Goal: Contribute content: Add original content to the website for others to see

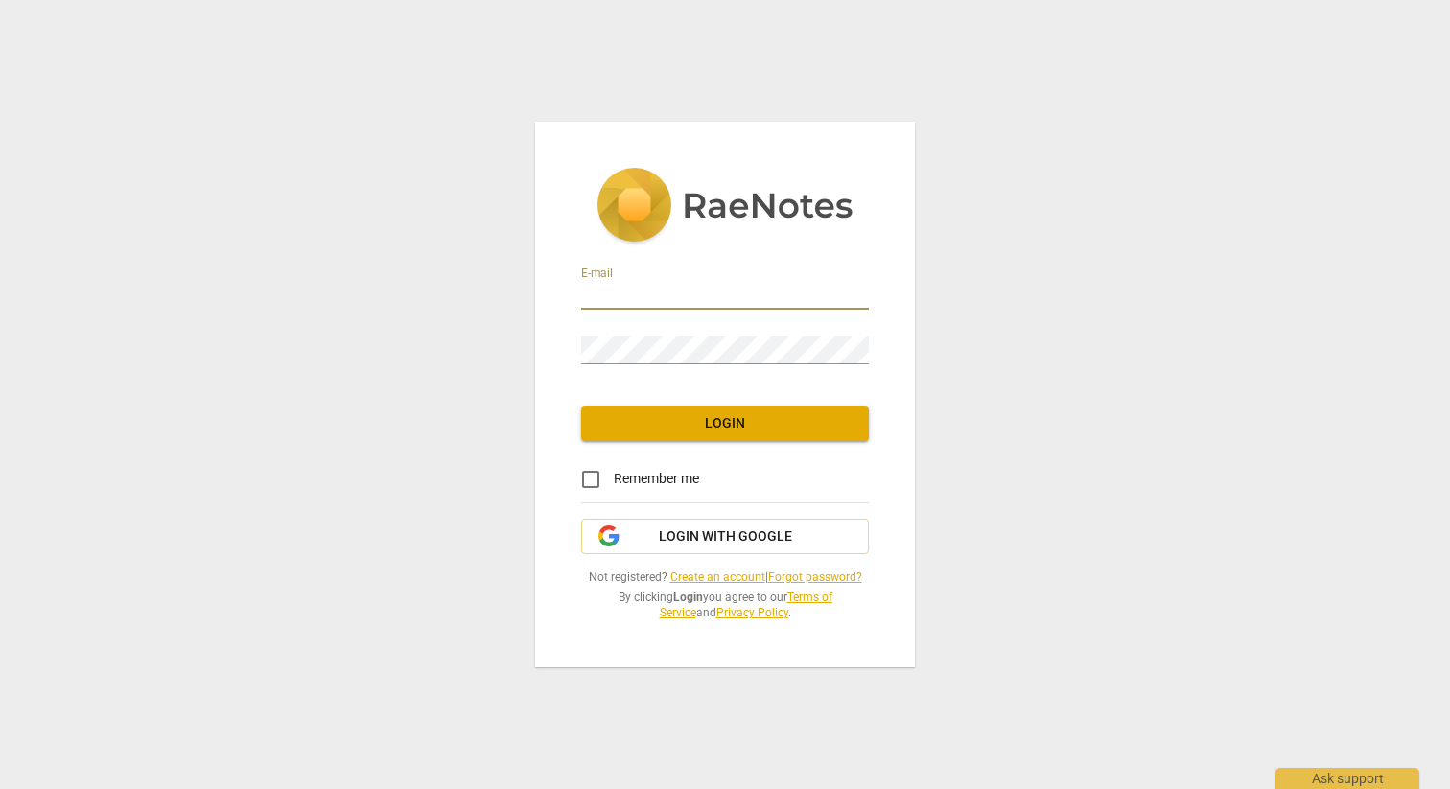
type input "[EMAIL_ADDRESS][DOMAIN_NAME]"
click at [682, 436] on button "Login" at bounding box center [725, 424] width 288 height 35
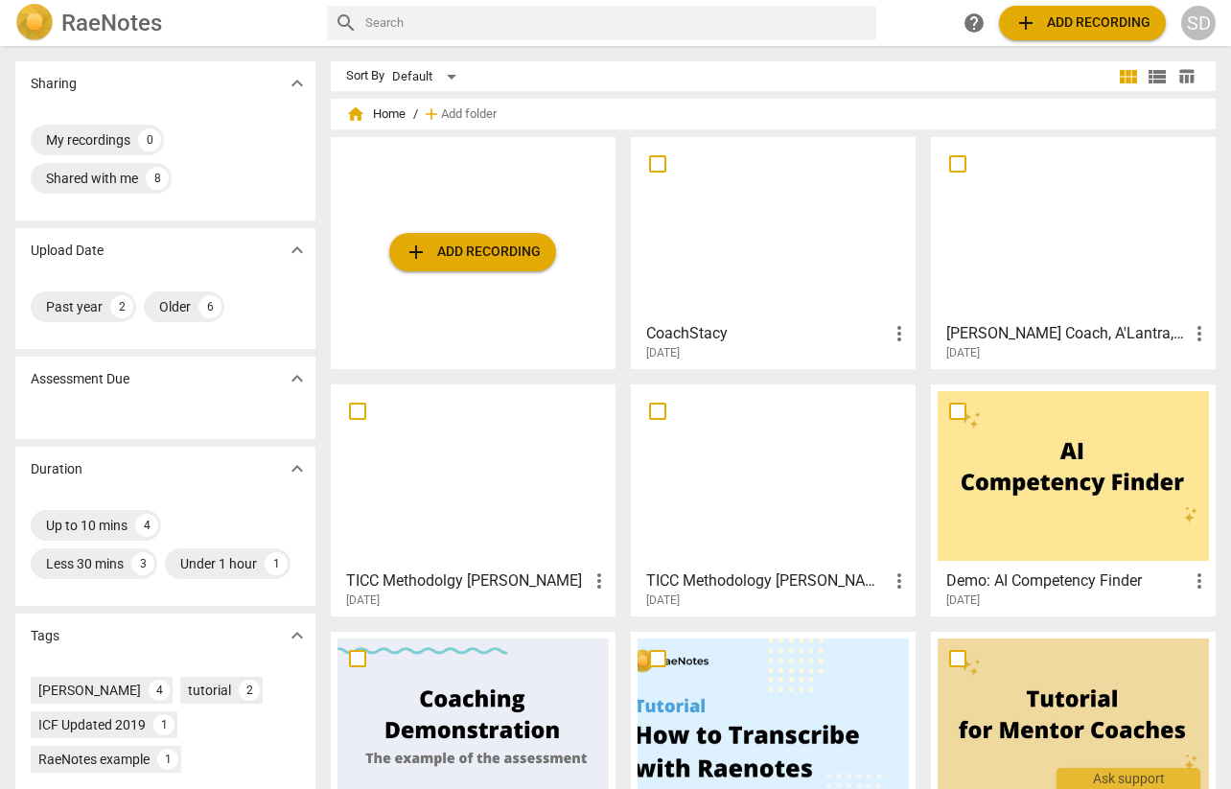
click at [1085, 21] on span "add Add recording" at bounding box center [1082, 23] width 136 height 23
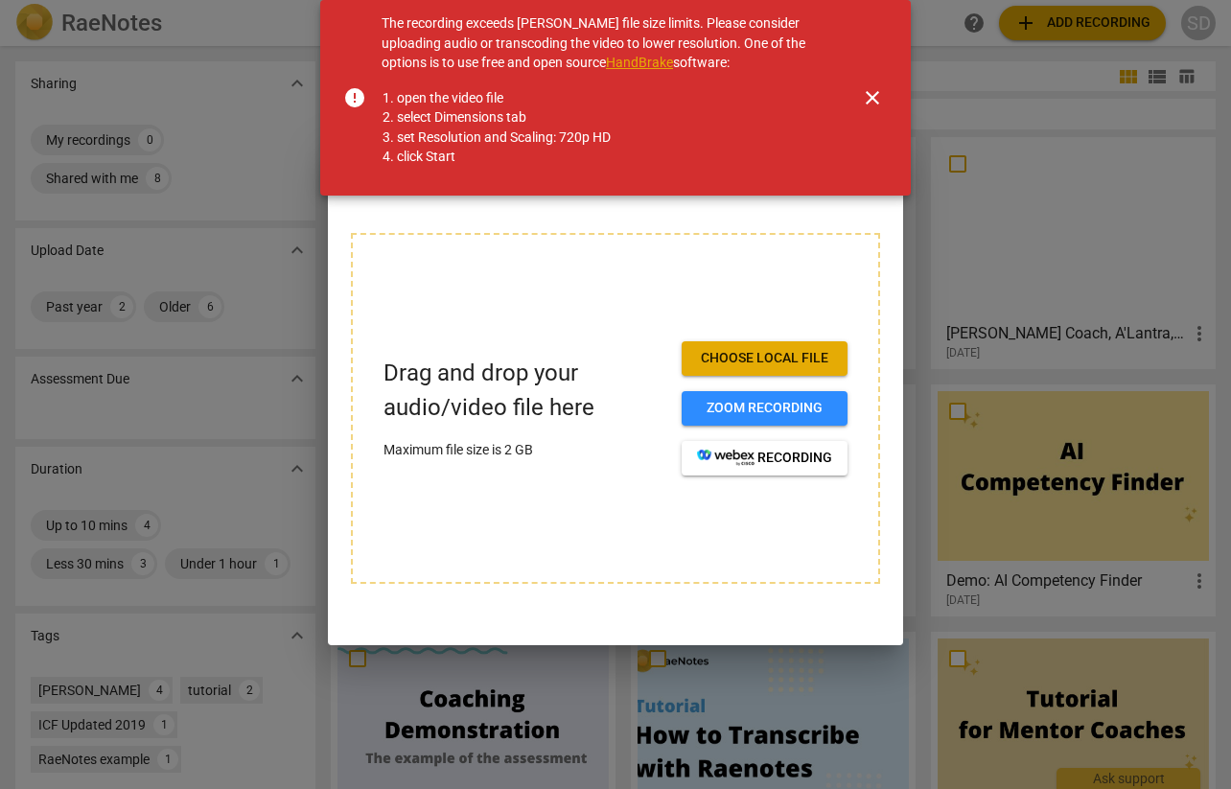
click at [865, 92] on span "close" at bounding box center [872, 97] width 23 height 23
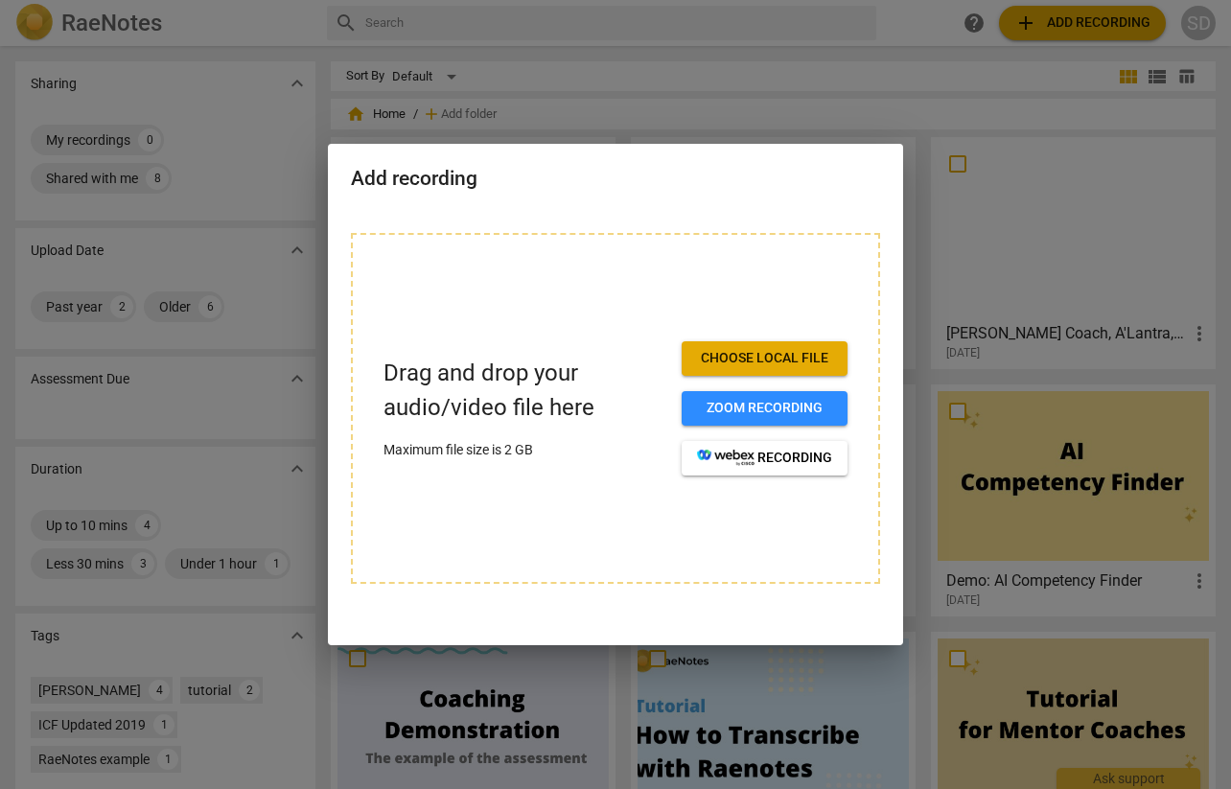
click at [217, 87] on div at bounding box center [615, 394] width 1231 height 789
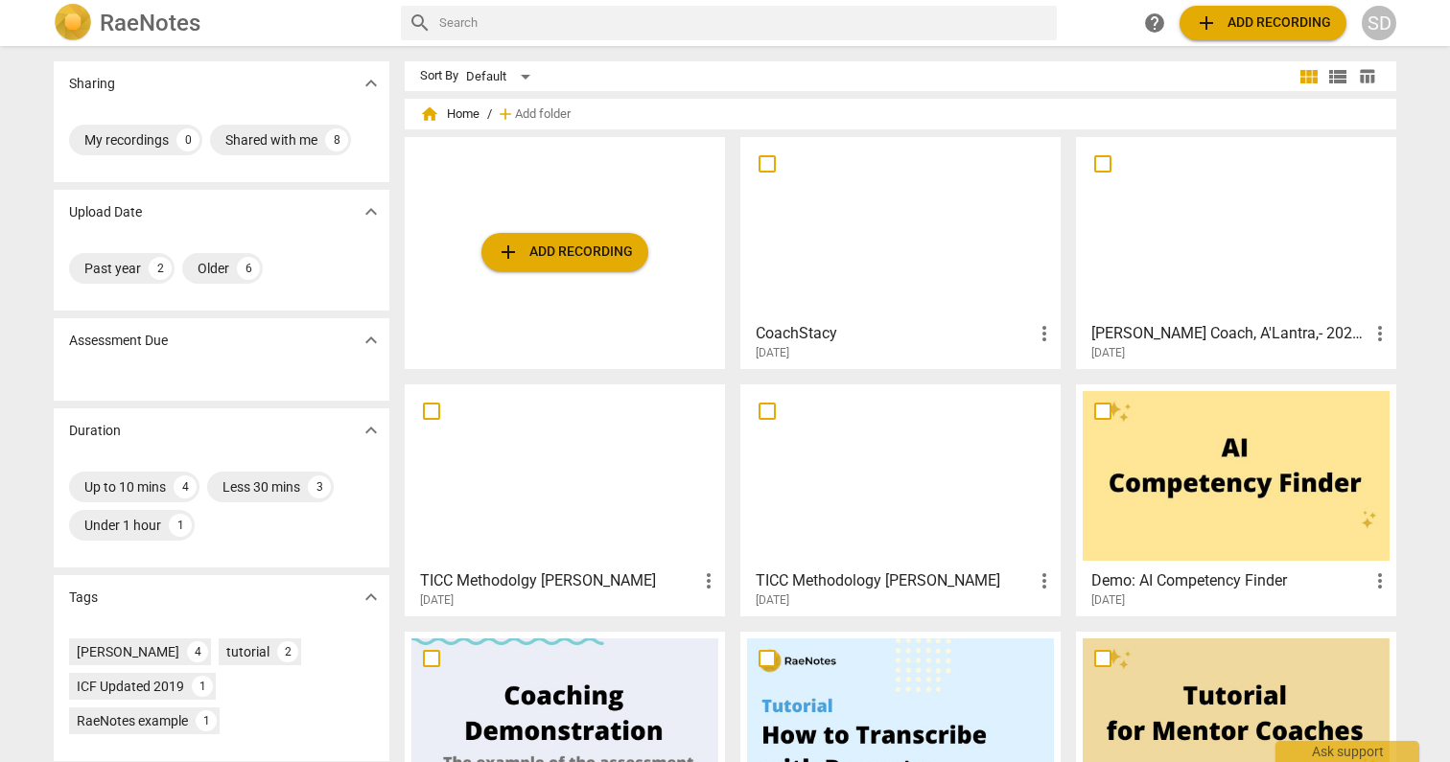
click at [546, 248] on span "add Add recording" at bounding box center [565, 252] width 136 height 23
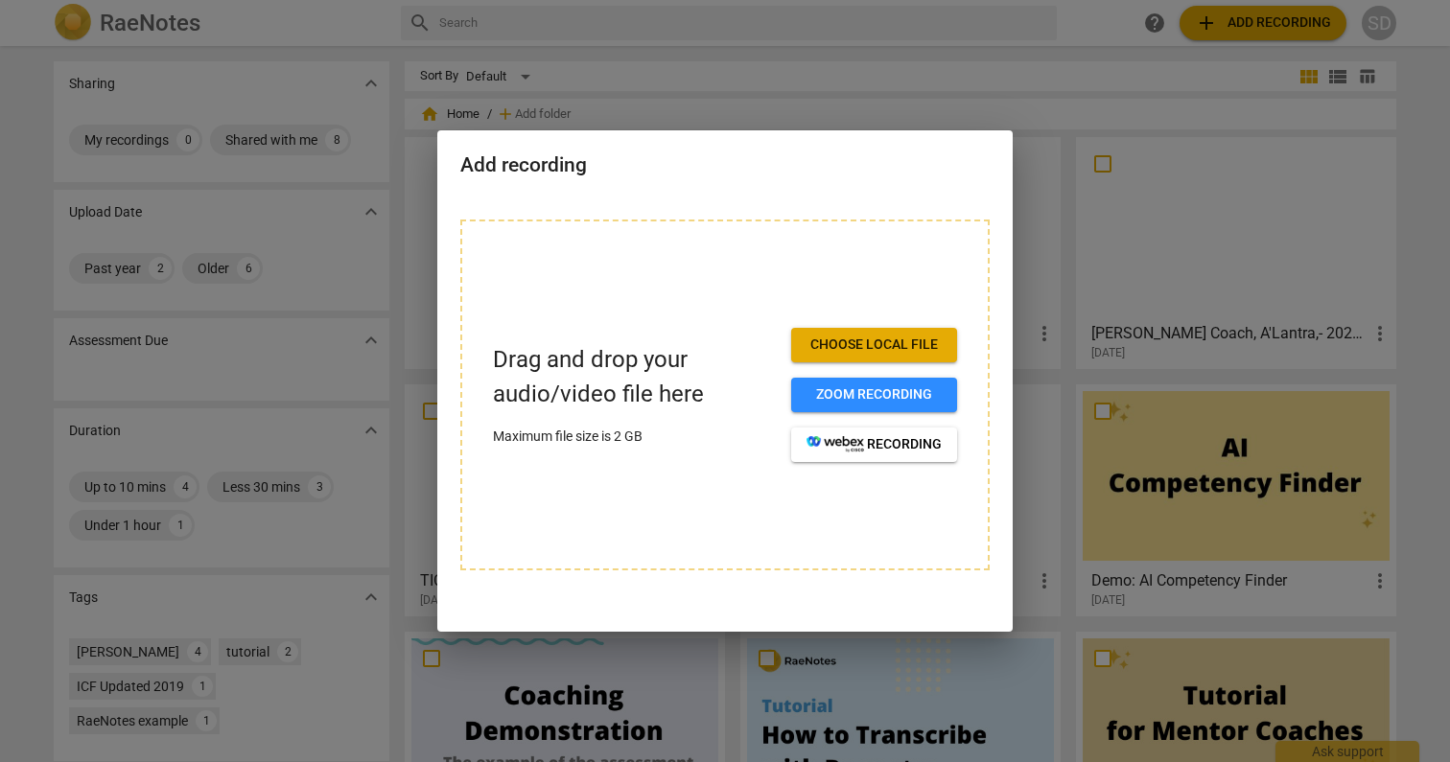
click at [914, 347] on span "Choose local file" at bounding box center [873, 345] width 135 height 19
click at [298, 373] on div at bounding box center [725, 381] width 1450 height 762
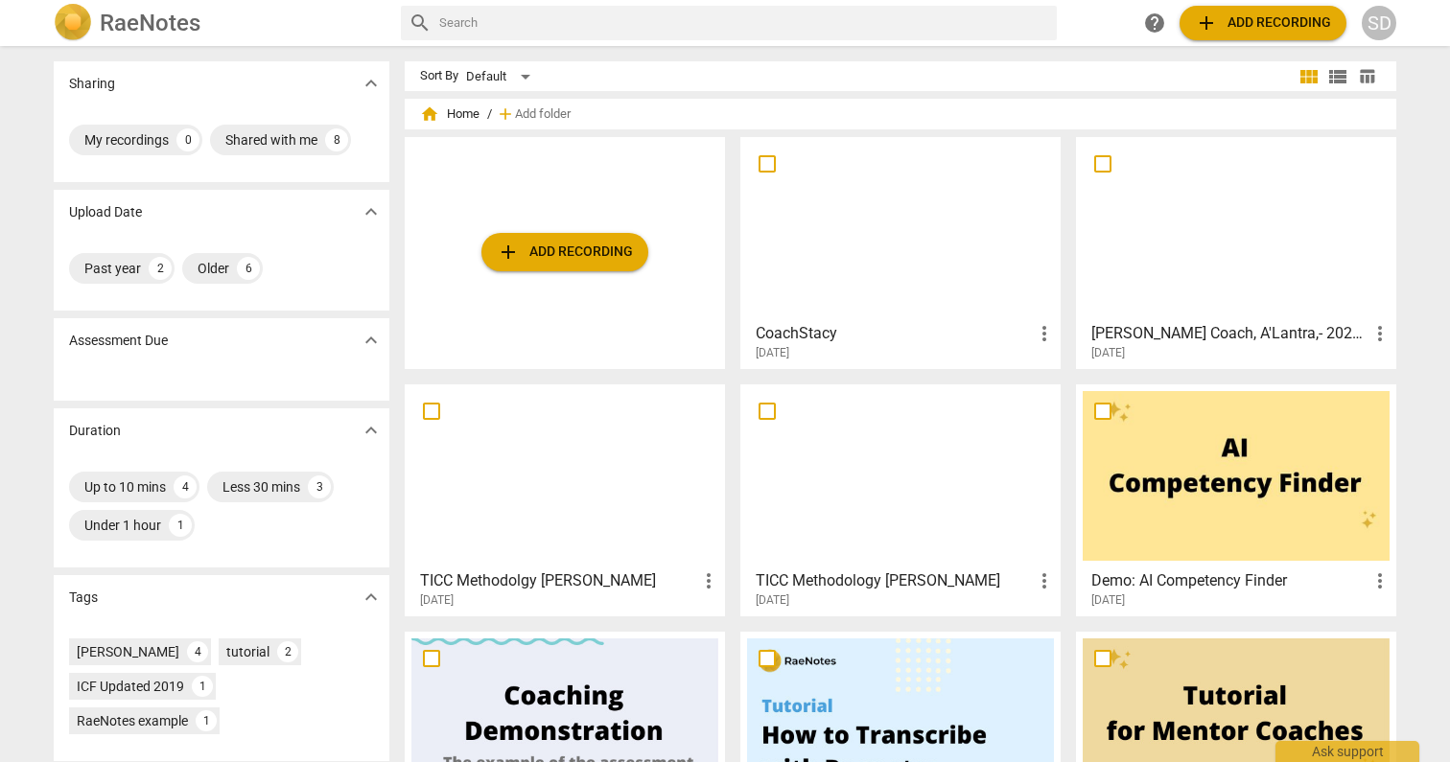
click at [848, 215] on div at bounding box center [900, 229] width 307 height 170
click at [848, 0] on html "RaeNotes search help add Add recording SD Sharing expand_more My recordings 0 S…" at bounding box center [725, 0] width 1450 height 0
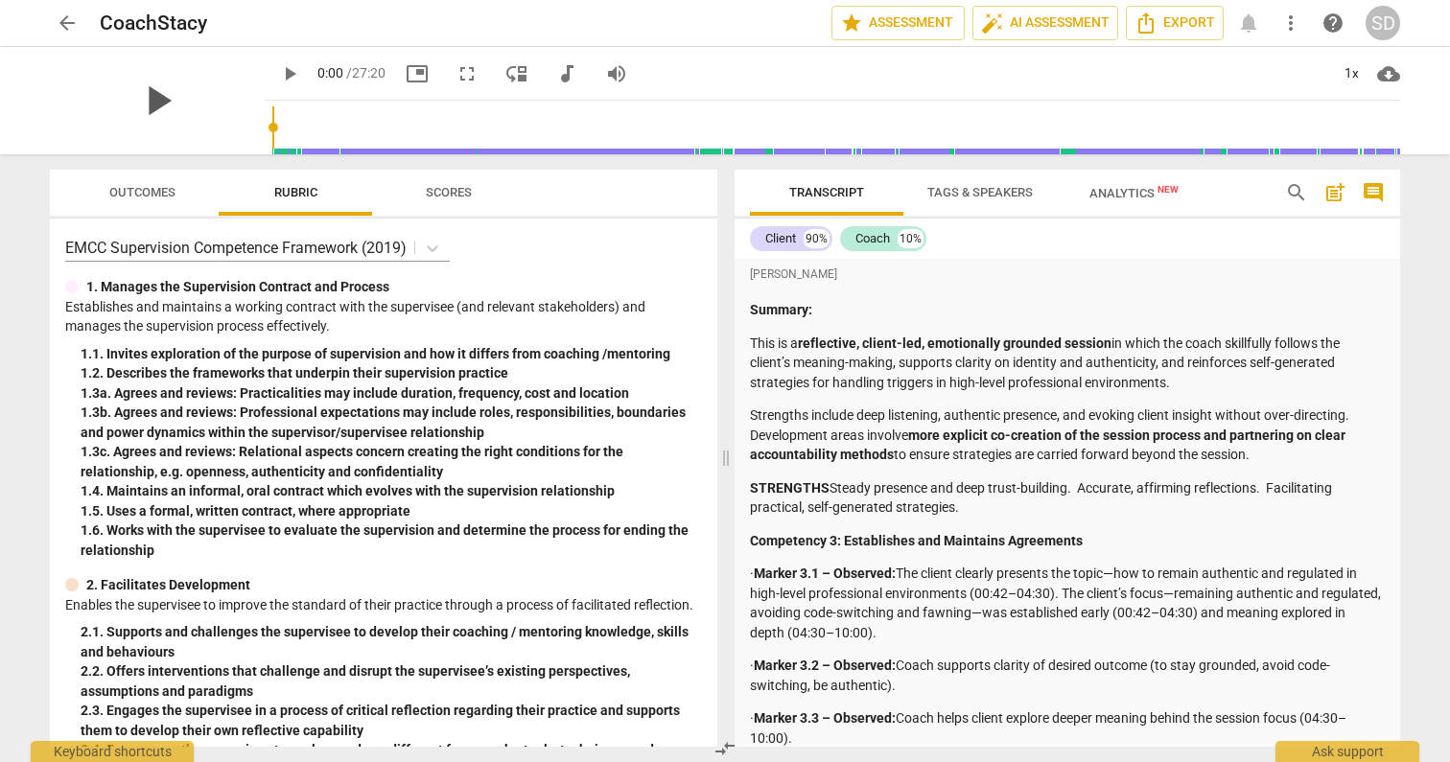
click at [143, 102] on span "play_arrow" at bounding box center [157, 101] width 50 height 50
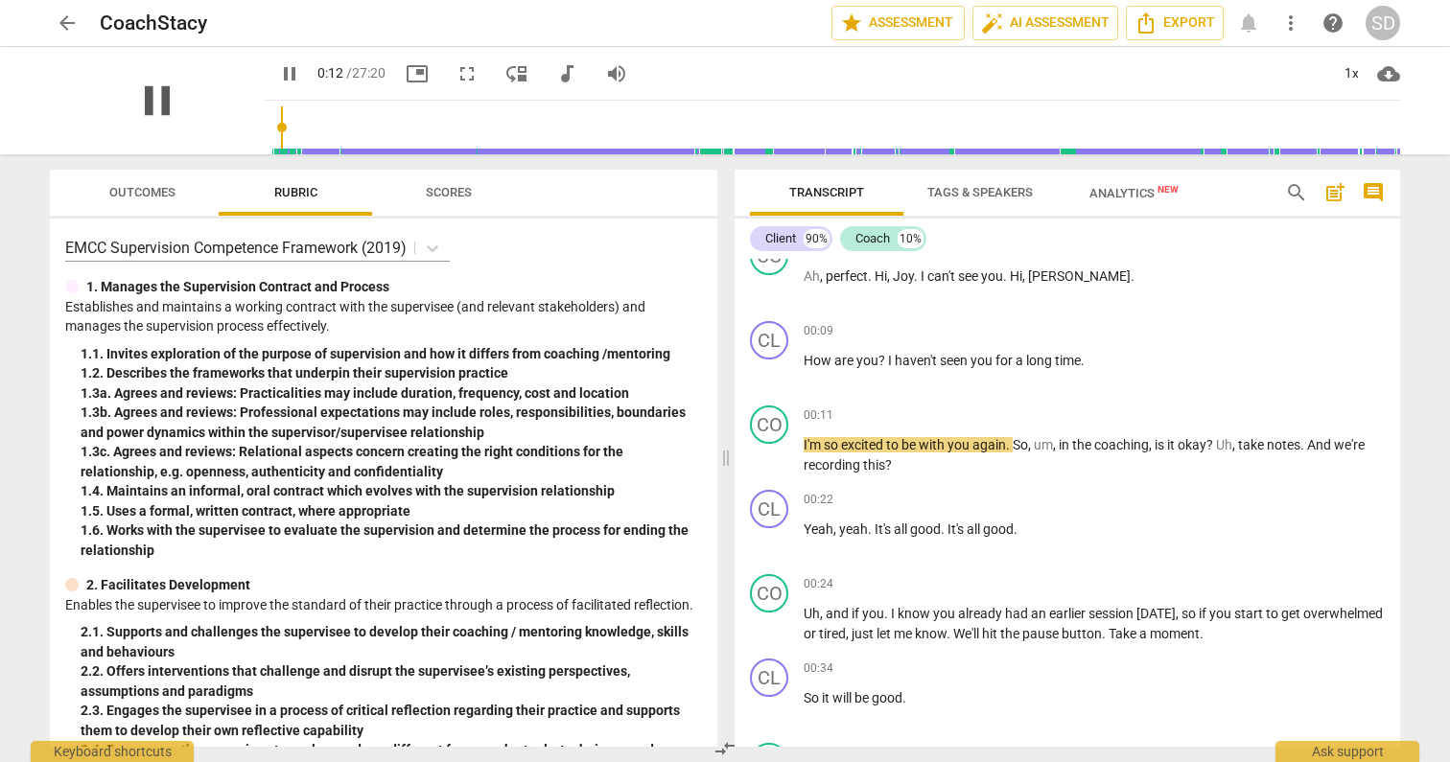
click at [139, 97] on span "pause" at bounding box center [157, 101] width 50 height 50
type input "0"
